Goal: Information Seeking & Learning: Compare options

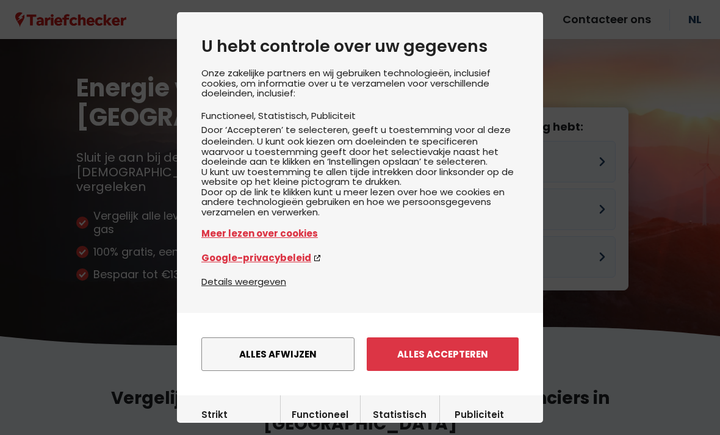
click at [406, 353] on button "Alles accepteren" at bounding box center [443, 355] width 152 height 34
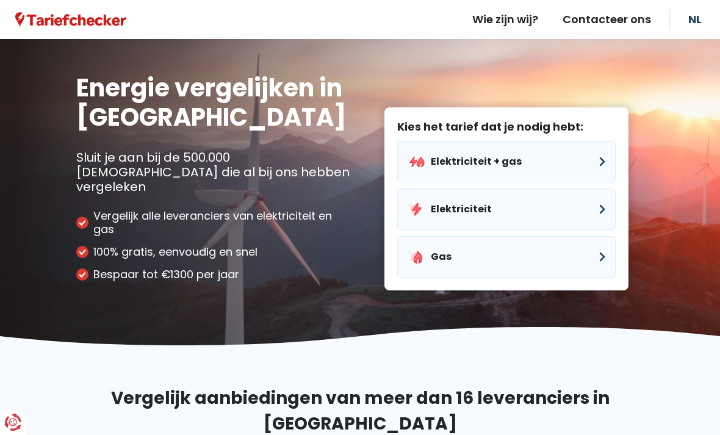
click at [431, 145] on button "Elektriciteit + gas" at bounding box center [506, 162] width 219 height 42
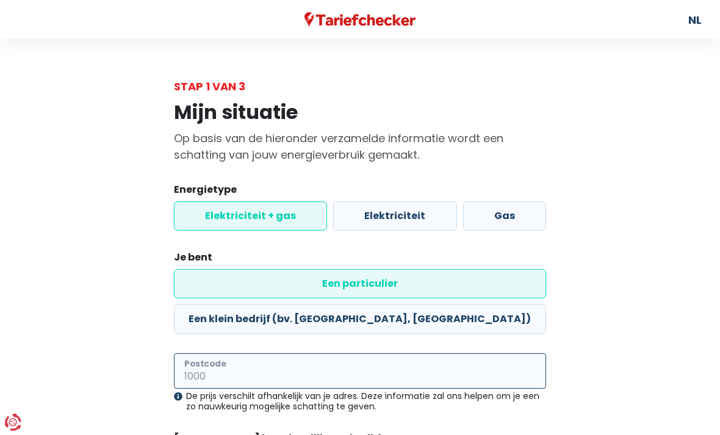
click at [268, 353] on input "Postcode" at bounding box center [360, 370] width 372 height 35
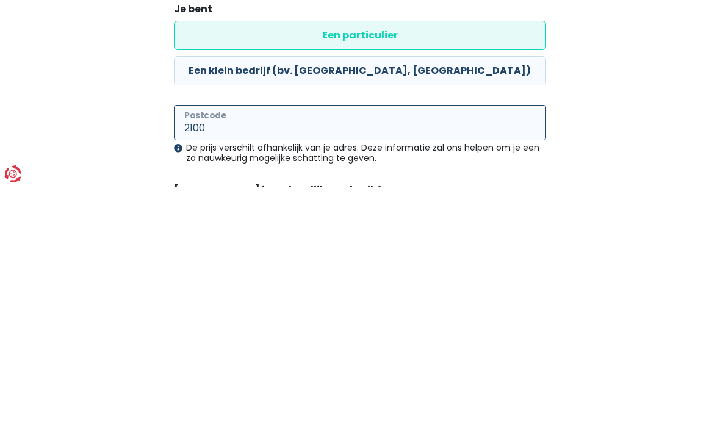
type input "2100"
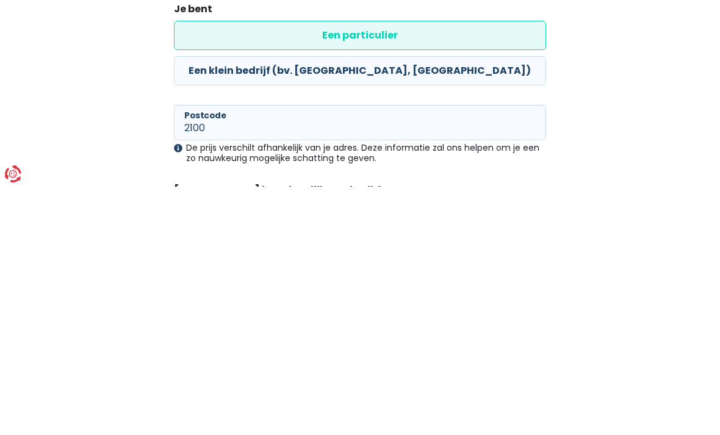
click at [124, 126] on div "Mijn situatie Op basis van de hieronder verzamelde informatie wordt een schatti…" at bounding box center [360, 315] width 586 height 440
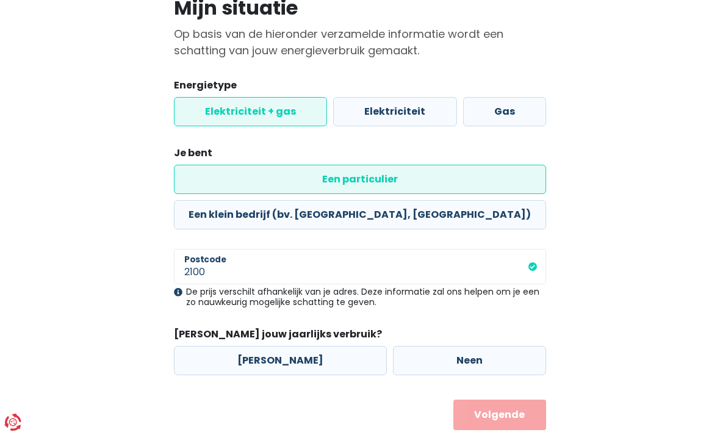
click at [421, 346] on label "Neen" at bounding box center [469, 360] width 153 height 29
click at [421, 346] on input "Neen" at bounding box center [469, 360] width 153 height 29
radio input "true"
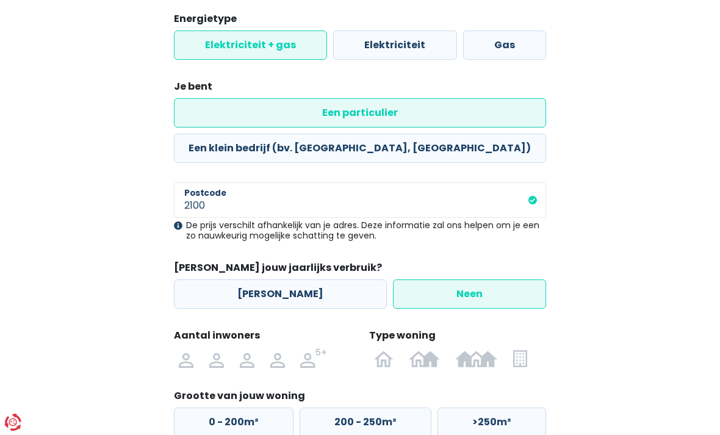
scroll to position [193, 0]
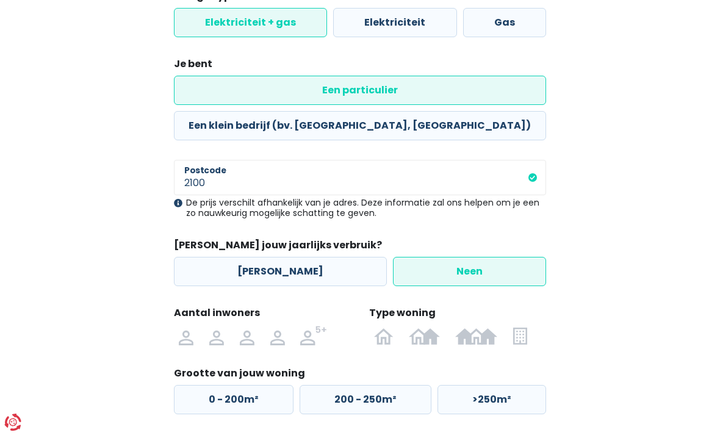
click at [0, 0] on img at bounding box center [0, 0] width 0 height 0
click at [184, 326] on input "radio" at bounding box center [186, 336] width 31 height 20
radio input "true"
click at [0, 0] on img at bounding box center [0, 0] width 0 height 0
click at [220, 326] on input "radio" at bounding box center [216, 336] width 31 height 20
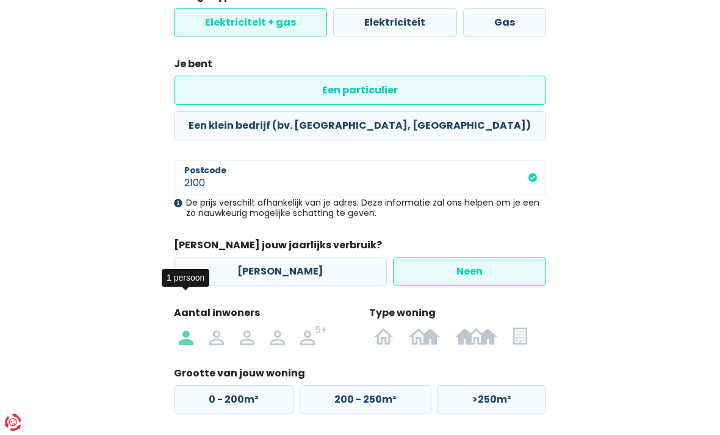
radio input "true"
radio input "false"
click at [0, 0] on img at bounding box center [0, 0] width 0 height 0
click at [475, 326] on input "radio" at bounding box center [477, 336] width 58 height 20
radio input "true"
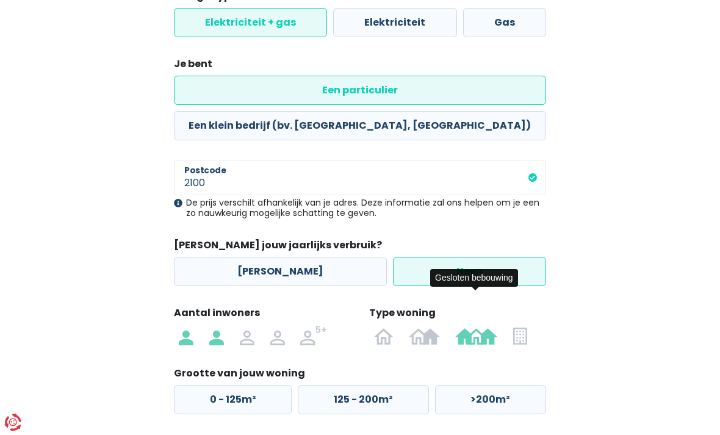
click at [231, 385] on label "0 - 125m²" at bounding box center [233, 399] width 118 height 29
click at [231, 385] on input "0 - 125m²" at bounding box center [233, 399] width 118 height 29
radio input "true"
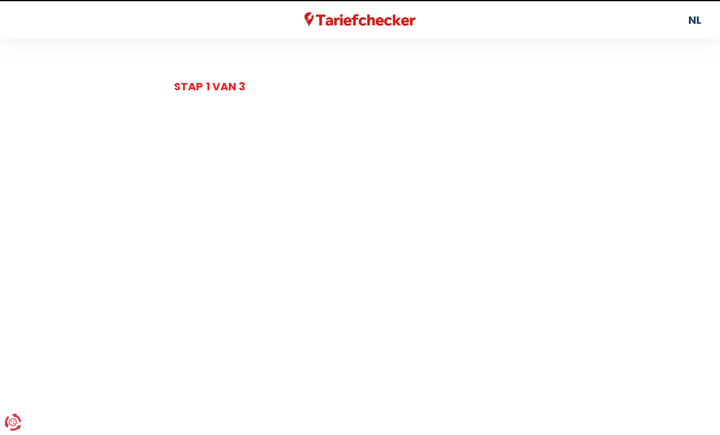
select select
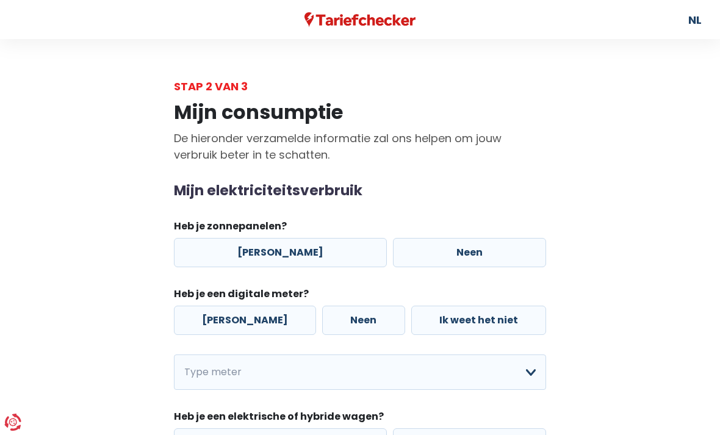
click at [396, 244] on label "Neen" at bounding box center [469, 252] width 153 height 29
click at [396, 244] on input "Neen" at bounding box center [469, 252] width 153 height 29
radio input "true"
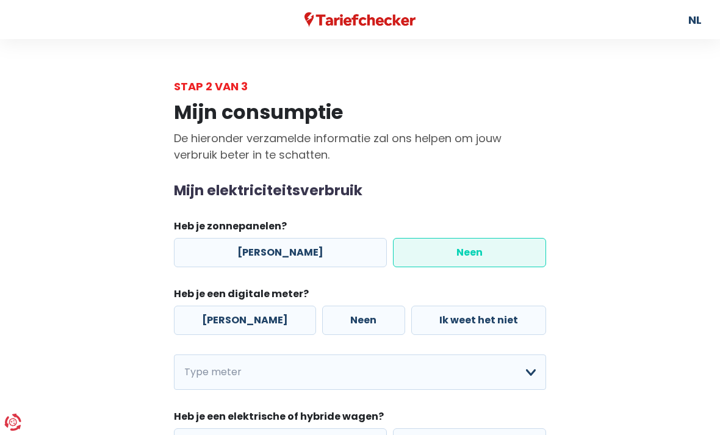
click at [220, 327] on label "[PERSON_NAME]" at bounding box center [245, 320] width 142 height 29
click at [220, 327] on input "[PERSON_NAME]" at bounding box center [245, 320] width 142 height 29
radio input "true"
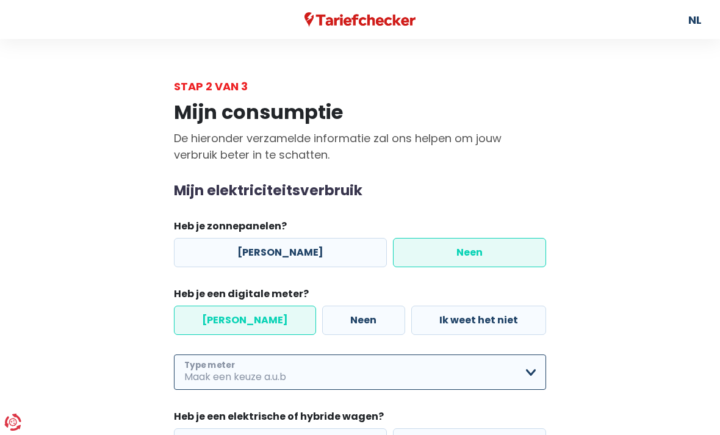
click at [297, 377] on select "Enkelvoudig Tweevoudig Enkelvoudig + uitsluitend nachttarief Tweevoudig + uitsl…" at bounding box center [360, 372] width 372 height 35
select select "day_night_bi_hourly"
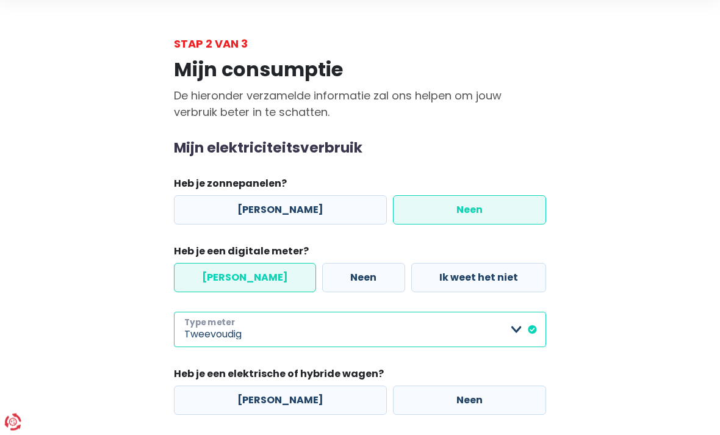
scroll to position [79, 0]
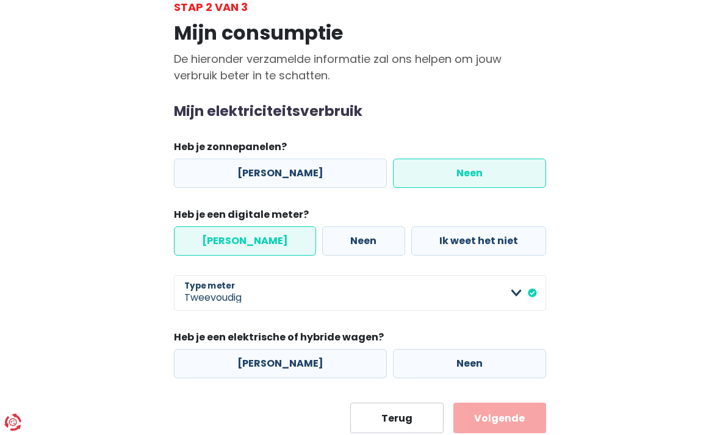
click at [394, 364] on label "Neen" at bounding box center [469, 363] width 153 height 29
click at [394, 364] on input "Neen" at bounding box center [469, 363] width 153 height 29
radio input "true"
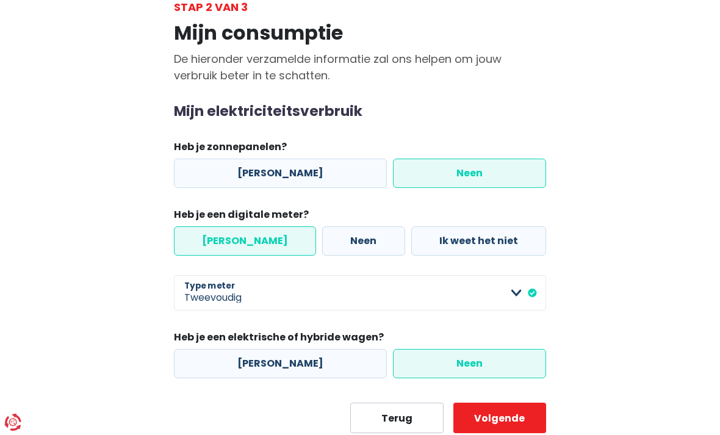
click at [482, 416] on button "Volgende" at bounding box center [499, 418] width 93 height 31
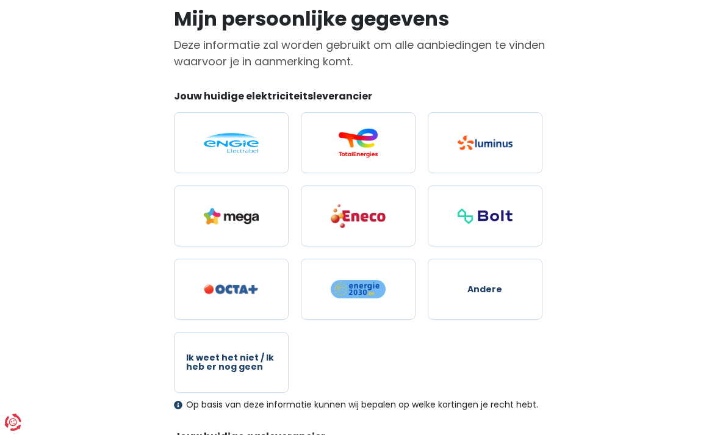
scroll to position [93, 0]
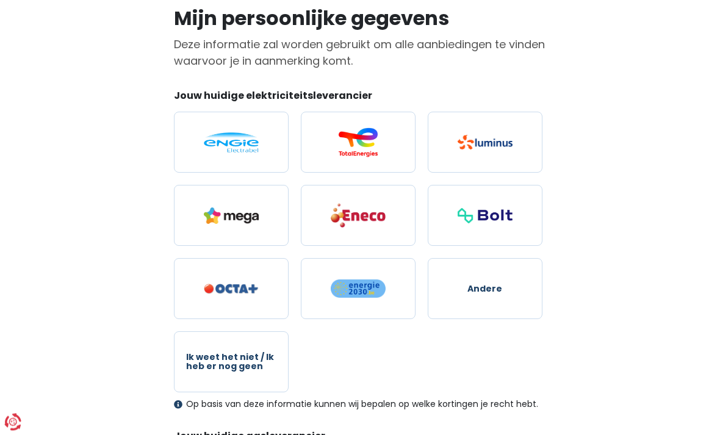
click at [189, 356] on span "Ik weet het niet / Ik heb er nog geen" at bounding box center [231, 362] width 90 height 19
click at [189, 356] on input "Ik weet het niet / Ik heb er nog geen" at bounding box center [231, 362] width 115 height 61
radio input "true"
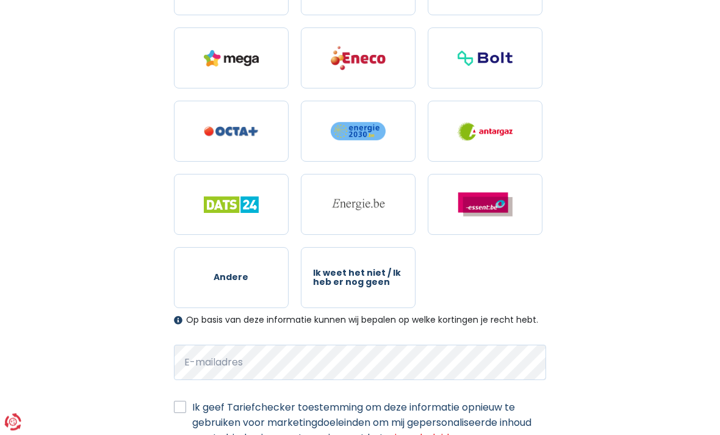
scroll to position [592, 0]
click at [334, 275] on span "Ik weet het niet / Ik heb er nog geen" at bounding box center [358, 278] width 90 height 19
click at [334, 275] on input "Ik weet het niet / Ik heb er nog geen" at bounding box center [358, 277] width 115 height 61
radio input "true"
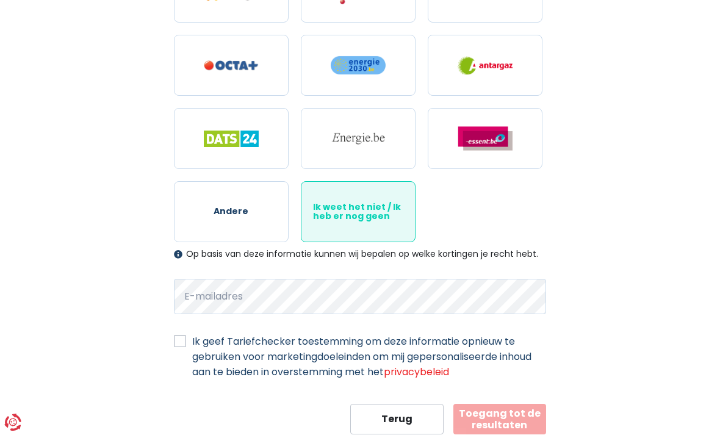
scroll to position [659, 0]
click at [192, 342] on label "Ik geef Tariefchecker toestemming om deze informatie opnieuw te gebruiken voor …" at bounding box center [369, 356] width 354 height 46
click at [184, 342] on input "Ik geef Tariefchecker toestemming om deze informatie opnieuw te gebruiken voor …" at bounding box center [180, 339] width 12 height 12
click at [192, 338] on label "Ik geef Tariefchecker toestemming om deze informatie opnieuw te gebruiken voor …" at bounding box center [369, 356] width 354 height 46
click at [177, 338] on input "Ik geef Tariefchecker toestemming om deze informatie opnieuw te gebruiken voor …" at bounding box center [180, 339] width 12 height 12
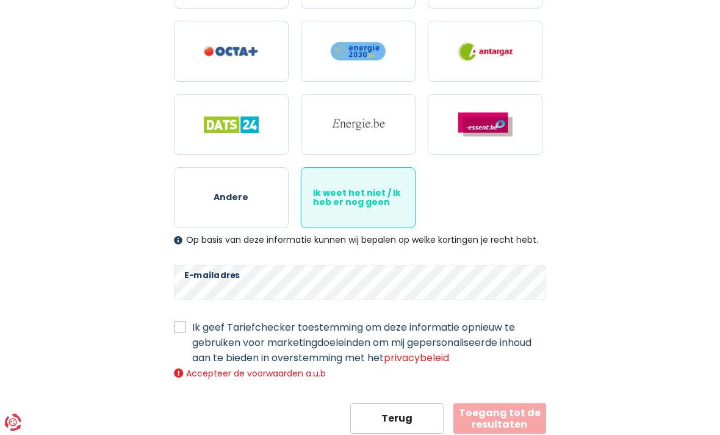
click at [192, 328] on label "Ik geef Tariefchecker toestemming om deze informatie opnieuw te gebruiken voor …" at bounding box center [369, 343] width 354 height 46
click at [182, 328] on input "Ik geef Tariefchecker toestemming om deze informatie opnieuw te gebruiken voor …" at bounding box center [180, 326] width 12 height 12
checkbox input "true"
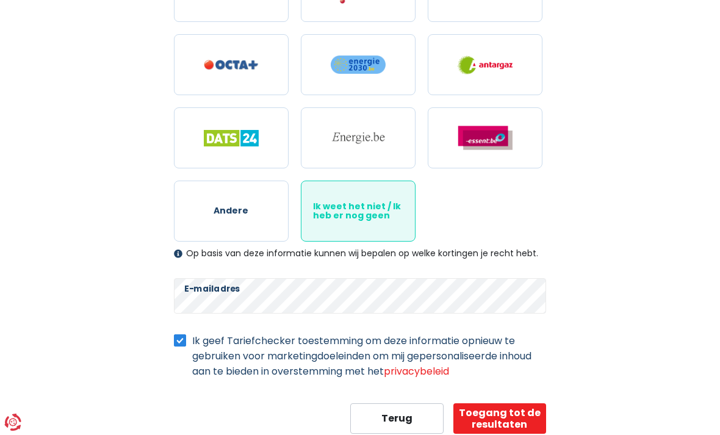
click at [489, 413] on button "Toegang tot de resultaten" at bounding box center [499, 418] width 93 height 31
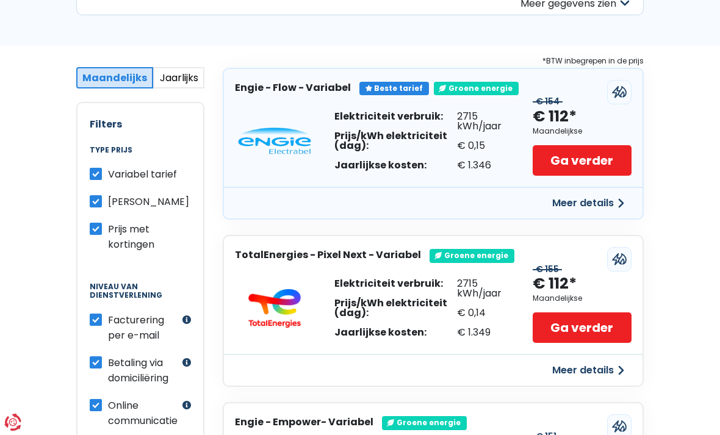
scroll to position [191, 0]
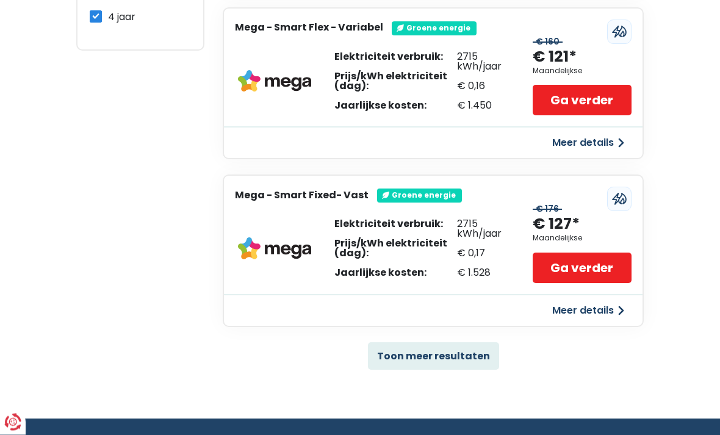
click at [372, 360] on button "Toon meer resultaten" at bounding box center [433, 356] width 131 height 27
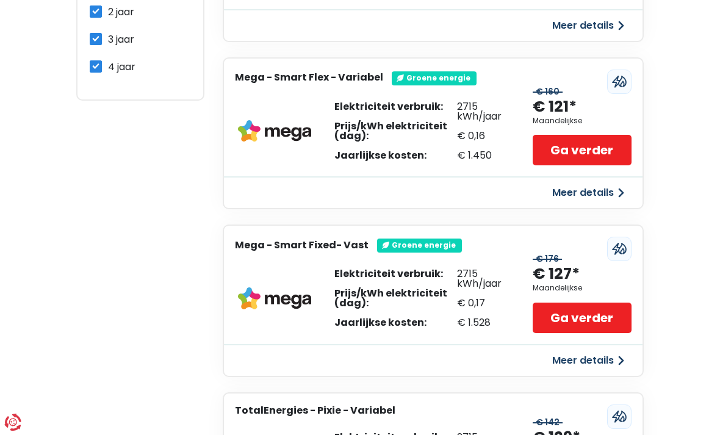
scroll to position [703, 0]
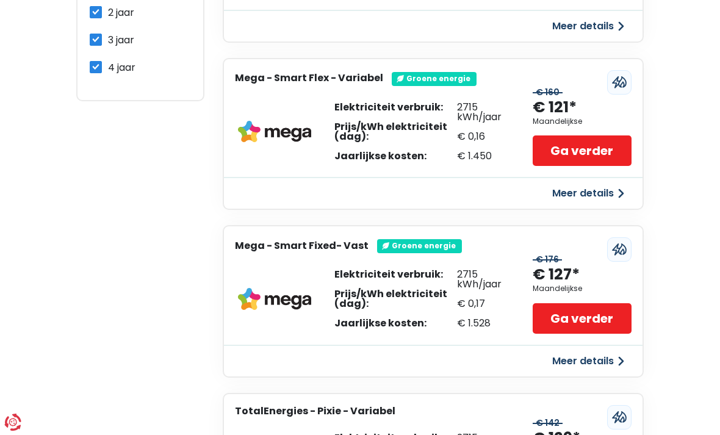
click at [619, 352] on button "Meer details" at bounding box center [588, 361] width 87 height 22
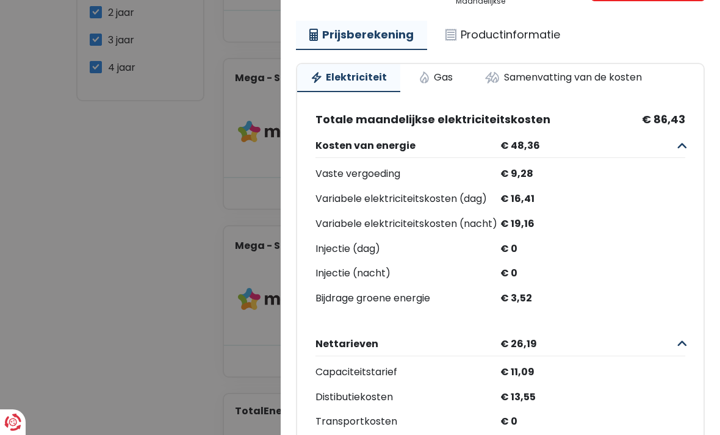
scroll to position [106, 0]
click at [435, 80] on link "Gas" at bounding box center [435, 78] width 61 height 27
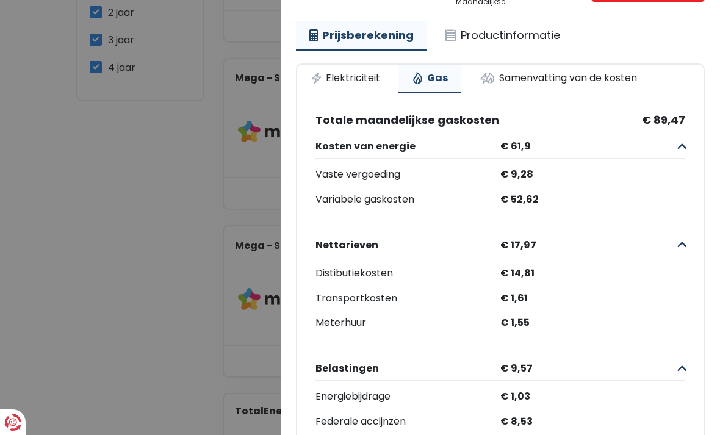
click at [338, 73] on link "Elektriciteit" at bounding box center [345, 78] width 96 height 27
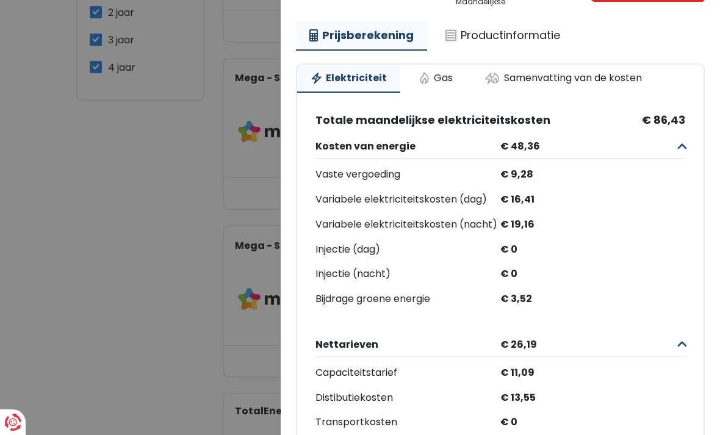
click at [505, 78] on link "Samenvatting van de kosten" at bounding box center [563, 78] width 184 height 27
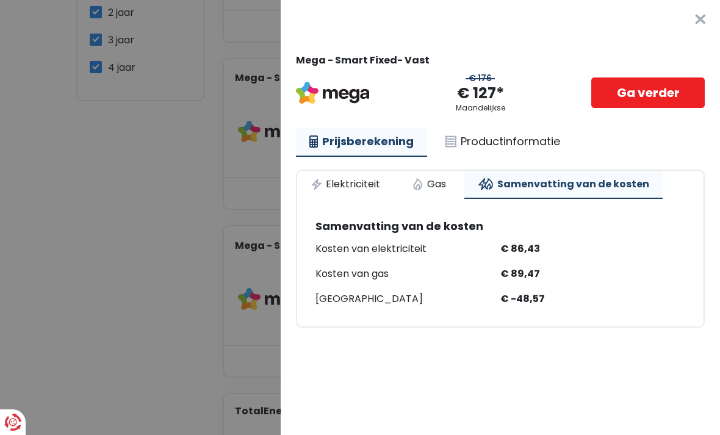
click at [461, 140] on link "Productinformatie" at bounding box center [503, 142] width 142 height 28
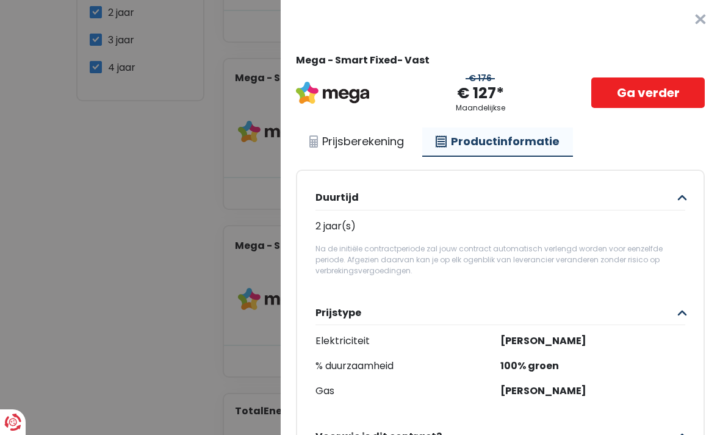
click at [693, 21] on button "×" at bounding box center [700, 19] width 39 height 39
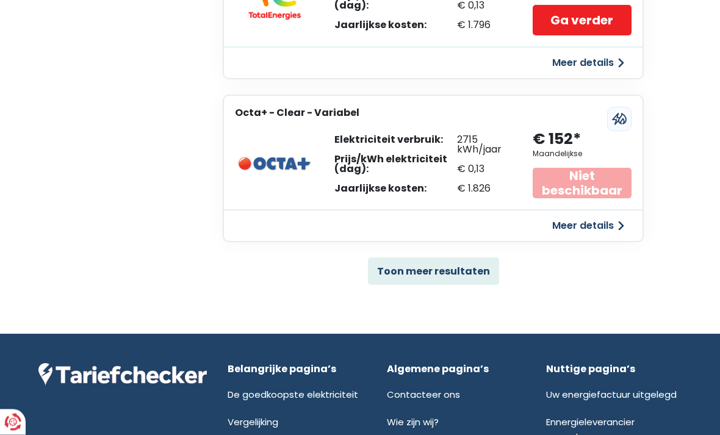
scroll to position [2493, 0]
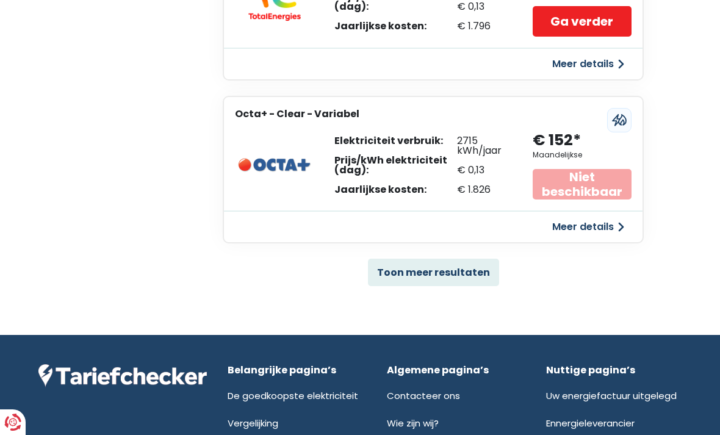
click at [422, 262] on button "Toon meer resultaten" at bounding box center [433, 272] width 131 height 27
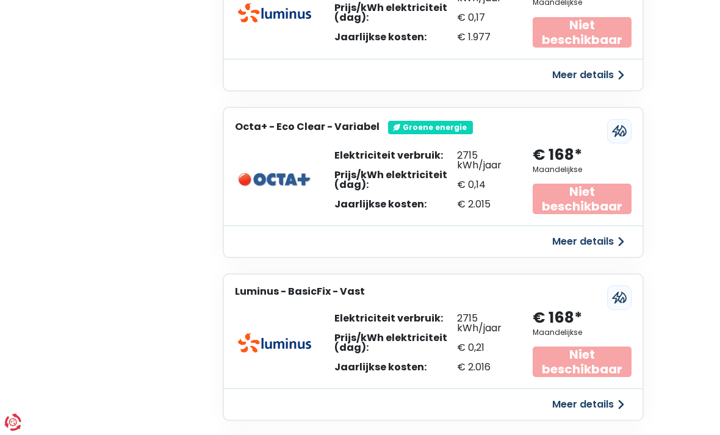
scroll to position [3641, 0]
